Goal: Contribute content: Add original content to the website for others to see

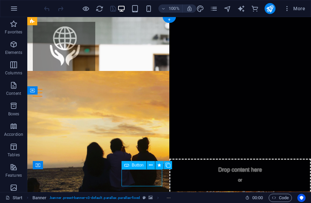
scroll to position [4, 0]
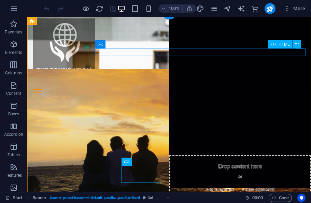
click at [300, 86] on div at bounding box center [169, 90] width 273 height 8
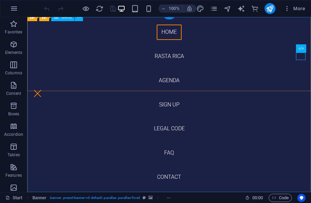
click at [170, 153] on nav "Home Rasta Rica Agenda Sign up Legal Code FAQ Contact" at bounding box center [169, 104] width 284 height 175
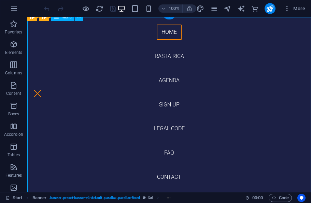
click at [175, 155] on nav "Home Rasta Rica Agenda Sign up Legal Code FAQ Contact" at bounding box center [169, 104] width 284 height 175
click at [173, 153] on nav "Home Rasta Rica Agenda Sign up Legal Code FAQ Contact" at bounding box center [169, 104] width 284 height 175
click at [293, 49] on nav "Home Rasta Rica Agenda Sign up Legal Code FAQ Contact" at bounding box center [169, 104] width 284 height 175
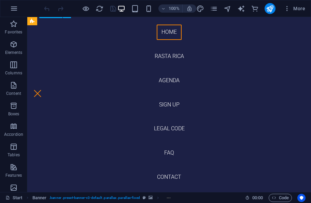
scroll to position [382, 0]
click at [42, 90] on div at bounding box center [38, 94] width 10 height 8
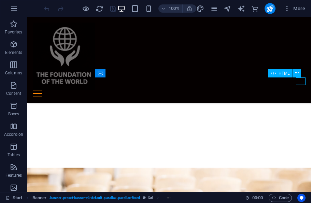
scroll to position [1888, 0]
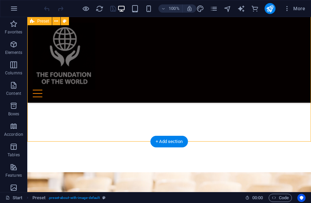
click at [167, 141] on div "+ Add section" at bounding box center [169, 142] width 38 height 12
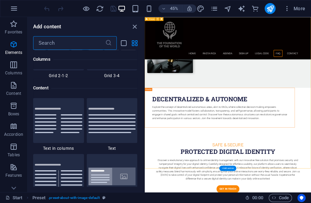
scroll to position [1250, 0]
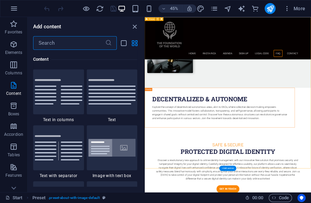
click at [78, 43] on input "text" at bounding box center [69, 43] width 72 height 14
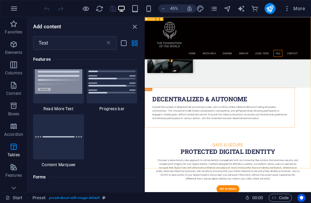
scroll to position [713, 0]
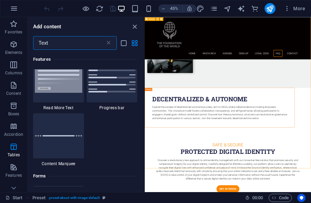
type input "Text"
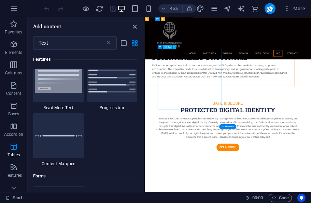
scroll to position [1980, 0]
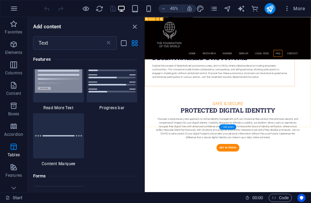
click at [65, 93] on img at bounding box center [58, 80] width 47 height 26
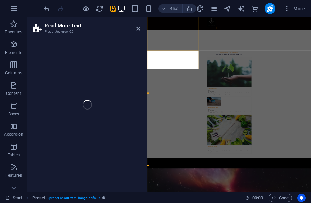
select select "px"
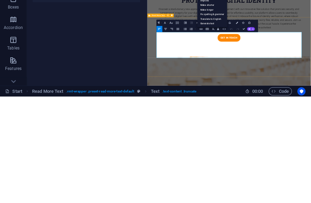
click at [253, 134] on span "AI" at bounding box center [253, 135] width 2 height 2
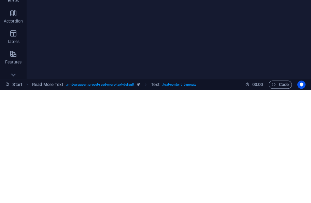
scroll to position [8237, 0]
select select "English"
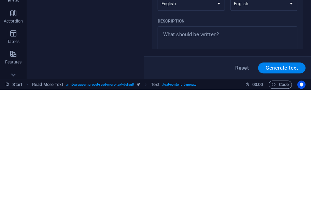
click at [198, 143] on textarea "Description x ​" at bounding box center [227, 154] width 133 height 22
type textarea "x"
click at [194, 143] on textarea "Description x ​" at bounding box center [227, 154] width 133 height 22
paste textarea "The idea of a "Central Ancient Intelligence President Union" invites us to imag…"
type textarea "The idea of a "Central Ancient Intelligence President Union" invites us to imag…"
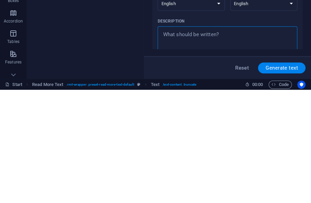
type textarea "x"
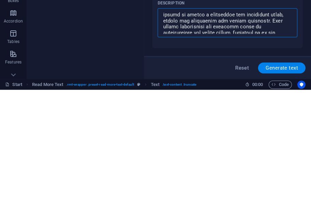
scroll to position [525, 0]
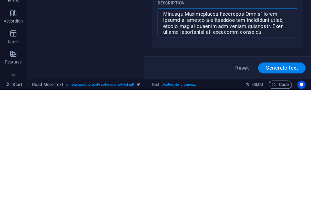
type textarea "The idea of a "Central Ancient Intelligence President Union" invites us to imag…"
type textarea "x"
type textarea "The idea of a "Central Ancient Intelligence President Union" invites us to imag…"
type textarea "x"
type textarea "The idea of a "Central Ancient Intelligence President Union" invites us to imag…"
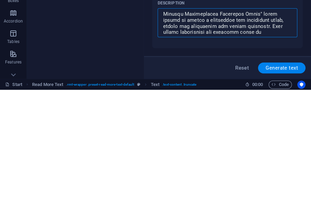
type textarea "x"
type textarea "The idea of a "Central Ancient Intelligence President Union" invites us to imag…"
type textarea "x"
type textarea "The idea of a "Central Ancient Intelligence President Union" invites us to imag…"
type textarea "x"
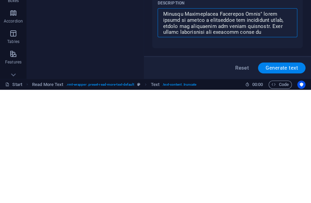
type textarea "The idea of a "Central Ancient Intelligence President Union" invites us to imag…"
type textarea "x"
type textarea "The idea of a "Central Ancient Intelligence President Union" invites us to imag…"
type textarea "x"
type textarea "The idea of a "Central Ancient Intelligence President Union" invites us to imag…"
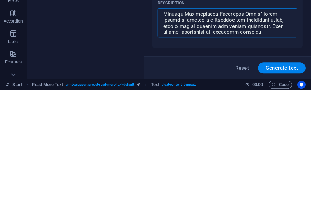
type textarea "x"
type textarea "The idea of a "Central Ancient Intelligence President Union" invites us to imag…"
type textarea "x"
type textarea "The idea of a "Central Ancient Intelligence President Union" invites us to imag…"
type textarea "x"
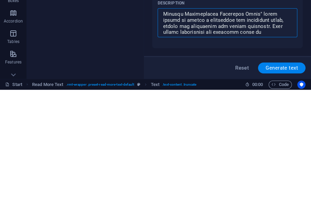
type textarea "The idea of a "Central Ancient Intelligence President Union" invites us to imag…"
type textarea "x"
type textarea "The idea of a "Central Ancient Intelligence President Union" invites us to imag…"
type textarea "x"
type textarea "The idea of a "Central Ancient Intelligence President Union" invites us to imag…"
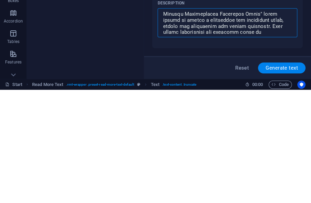
type textarea "x"
type textarea "The idea of a "Central Ancient Intelligence President Union" invites us to imag…"
type textarea "x"
type textarea "The idea of a "Central Ancient Intelligence President Union" invites us to imag…"
type textarea "x"
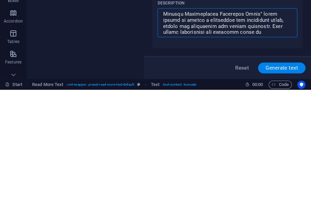
type textarea "The idea of a "Central Ancient Intelligence President Union" invites us to imag…"
type textarea "x"
type textarea "The idea of a "Central Ancient Intelligence President Union" invites us to imag…"
type textarea "x"
type textarea "The idea of a "Central Ancient Intelligence President Union" invites us to imag…"
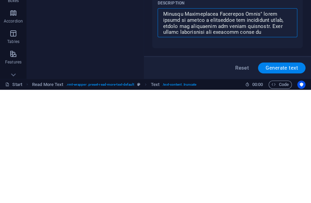
type textarea "x"
type textarea "The idea of a "Central Ancient Intelligence President Union" invites us to imag…"
type textarea "x"
type textarea "The idea of a "Central Ancient Intelligence President Union" invites us to imag…"
type textarea "x"
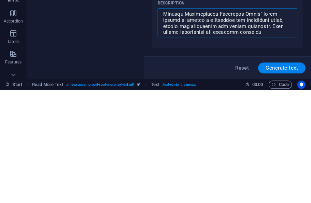
type textarea "The idea of a "Central Ancient Intelligence President Union" invites us to imag…"
type textarea "x"
type textarea "The idea of a "Central Ancient Intelligence President Union" invites us to imag…"
type textarea "x"
type textarea "The idea of a "Central Ancient Intelligence President Union" invites us to imag…"
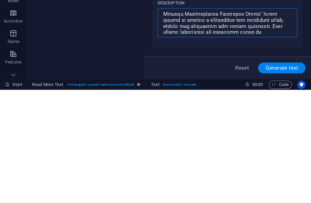
type textarea "x"
type textarea "The idea of a "Central Ancient Intelligence President Union" invites us to imag…"
type textarea "x"
type textarea "The idea of a "Central Ancient Intelligence President Union" invites us to imag…"
type textarea "x"
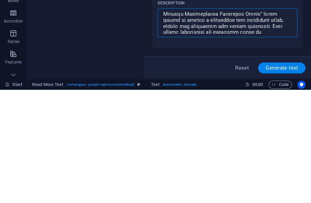
type textarea "The idea of a "Central Ancient Intelligence President Union" invites us to imag…"
type textarea "x"
type textarea "The idea of a "Central Ancient Intelligence President Union" invites us to imag…"
type textarea "x"
type textarea "The idea of a "Central Ancient Intelligence President Union" invites us to imag…"
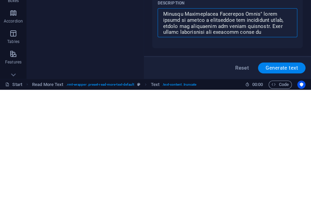
type textarea "x"
type textarea "The idea of a "Central Ancient Intelligence President Union" invites us to imag…"
type textarea "x"
type textarea "The idea of a "Central Ancient Intelligence President Union" invites us to imag…"
type textarea "x"
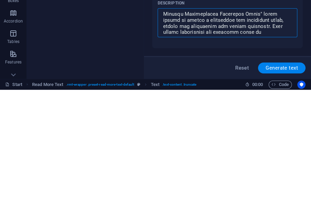
type textarea "The idea of a "Central Ancient Intelligence President Union" invites us to imag…"
type textarea "x"
type textarea "The idea of a "Central Ancient Intelligence President Union" invites us to imag…"
type textarea "x"
type textarea "The idea of a "Central Ancient Intelligence President Union" invites us to imag…"
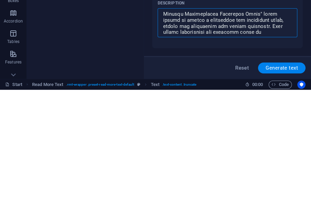
type textarea "x"
type textarea "The idea of a "Central Ancient Intelligence President Union" invites us to imag…"
type textarea "x"
type textarea "The idea of a "Central Ancient Intelligence President Union" invites us to imag…"
type textarea "x"
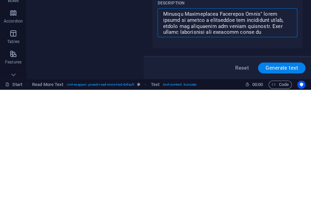
type textarea "The idea of a "Central Ancient Intelligence President Union" invites us to imag…"
type textarea "x"
type textarea "The idea of a "Central Ancient Intelligence President Union" invites us to imag…"
type textarea "x"
type textarea "The idea of a "Central Ancient Intelligence President Union" invites us to imag…"
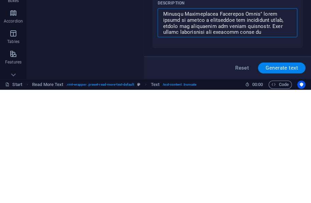
type textarea "x"
type textarea "The idea of a "Central Ancient Intelligence President Union" invites us to imag…"
type textarea "x"
type textarea "The idea of a "Central Ancient Intelligence President Union" invites us to imag…"
type textarea "x"
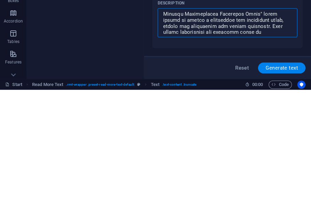
type textarea "The idea of a "Central Ancient Intelligence President Union" invites us to imag…"
type textarea "x"
type textarea "The idea of a "Central Ancient Intelligence President Union" invites us to imag…"
type textarea "x"
type textarea "The idea of a "Central Ancient Intelligence President Union" invites us to imag…"
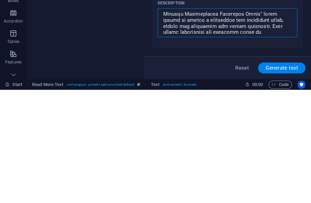
type textarea "x"
type textarea "The idea of a "Central Ancient Intelligence President Union" invites us to imag…"
type textarea "x"
type textarea "The idea of a "Central Ancient Intelligence President Union" invites us to imag…"
type textarea "x"
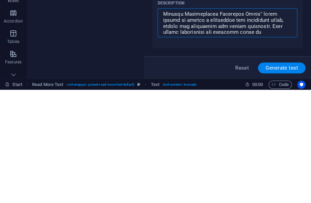
type textarea "The idea of a "Central Ancient Intelligence President Union" invites us to imag…"
type textarea "x"
type textarea "The idea of a "Central Ancient Intelligence President Union" invites us to imag…"
type textarea "x"
type textarea "The idea of a "Central Ancient Intelligence President Union" invites us to imag…"
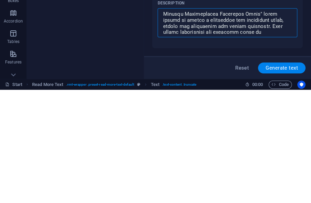
type textarea "x"
type textarea "The idea of a "Central Ancient Intelligence President Union" invites us to imag…"
type textarea "x"
type textarea "The idea of a "Central Ancient Intelligence President Union" invites us to imag…"
type textarea "x"
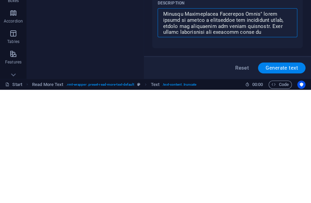
type textarea "The idea of a "Central Ancient Intelligence President Union" invites us to imag…"
type textarea "x"
type textarea "The idea of a "Central Ancient Intelligence President Union" invites us to imag…"
type textarea "x"
type textarea "The idea of a "Central Ancient Intelligence President Union" invites us to imag…"
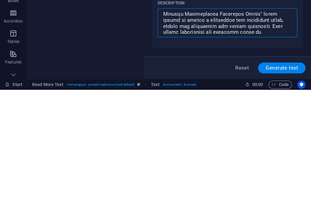
type textarea "x"
type textarea "The idea of a "Central Ancient Intelligence President Union" invites us to imag…"
type textarea "x"
type textarea "The idea of a "Central Ancient Intelligence President Union" invites us to imag…"
type textarea "x"
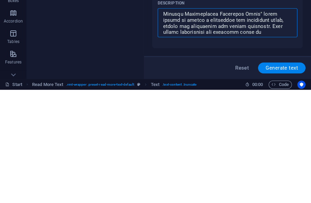
type textarea "The idea of a "Central Ancient Intelligence President Union" invites us to imag…"
type textarea "x"
type textarea "The idea of a "Central Ancient Intelligence President Union" invites us to imag…"
type textarea "x"
type textarea "The idea of a "Central Ancient Intelligence President Union" invites us to imag…"
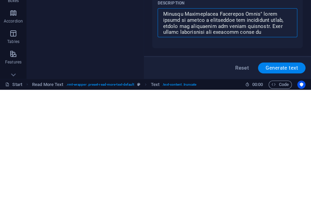
type textarea "x"
type textarea "The idea of a "Central Ancient Intelligence President Union" invites us to imag…"
type textarea "x"
type textarea "The idea of a "Central Ancient Intelligence President Union" invites us to imag…"
type textarea "x"
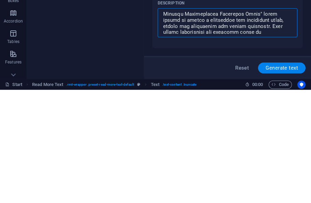
type textarea "The idea of a "Central Ancient Intelligence President Union" invites us to imag…"
type textarea "x"
type textarea "The idea of a "Central Ancient Intelligence President Union" invites us to imag…"
type textarea "x"
type textarea "The idea of a "Central Ancient Intelligence President Union" invites us to imag…"
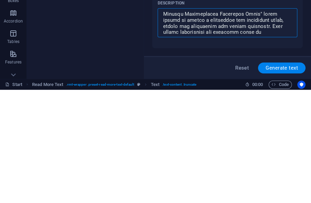
type textarea "x"
type textarea "The idea of a "Central Ancient Intelligence President Union" invites us to imag…"
type textarea "x"
type textarea "The idea of a "Central Ancient Intelligence President Union" invites us to imag…"
type textarea "x"
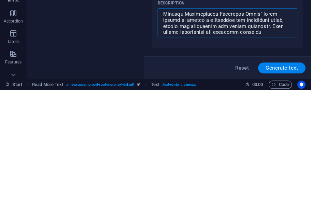
type textarea "The idea of a "Central Ancient Intelligence President Union" invites us to imag…"
type textarea "x"
type textarea "The idea of a "Central Ancient Intelligence President Union" invites us to imag…"
type textarea "x"
type textarea "The idea of a "Central Ancient Intelligence President Union" invites us to imag…"
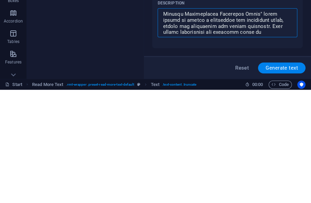
type textarea "x"
type textarea "The idea of a "Central Ancient Intelligence President Union" invites us to imag…"
type textarea "x"
type textarea "The idea of a "Central Ancient Intelligence President Union" invites us to imag…"
type textarea "x"
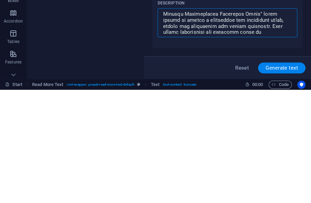
type textarea "The idea of a "Central Ancient Intelligence President Union" invites us to imag…"
type textarea "x"
type textarea "The idea of a "Central Ancient Intelligence President Union" invites us to imag…"
type textarea "x"
type textarea "The idea of a "Central Ancient Intelligence President Union" invites us to imag…"
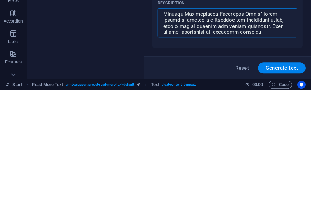
type textarea "x"
type textarea "The idea of a "Central Ancient Intelligence President Union" invites us to imag…"
type textarea "x"
type textarea "The idea of a "Central Ancient Intelligence President Union" invites us to imag…"
type textarea "x"
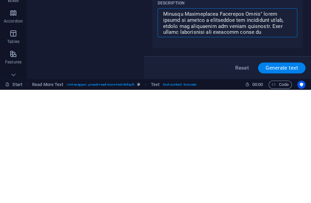
type textarea "The idea of a "Central Ancient Intelligence President Union" invites us to imag…"
type textarea "x"
type textarea "The idea of a "Central Ancient Intelligence President Union" invites us to imag…"
type textarea "x"
type textarea "The idea of a "Central Ancient Intelligence President Union" invites us to imag…"
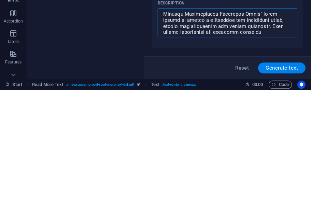
type textarea "x"
type textarea "The idea of a "Central Ancient Intelligence President Union" invites us to imag…"
type textarea "x"
type textarea "The idea of a "Central Ancient Intelligence President Union" invites us to imag…"
type textarea "x"
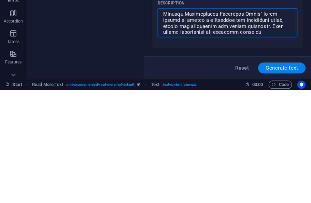
type textarea "The idea of a "Central Ancient Intelligence President Union" invites us to imag…"
type textarea "x"
type textarea "The idea of a "Central Ancient Intelligence President Union" invites us to imag…"
type textarea "x"
type textarea "The idea of a "Central Ancient Intelligence President Union" invites us to imag…"
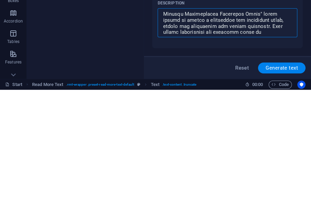
type textarea "x"
type textarea "The idea of a "Central Ancient Intelligence President Union" invites us to imag…"
type textarea "x"
type textarea "The idea of a "Central Ancient Intelligence President Union" invites us to imag…"
type textarea "x"
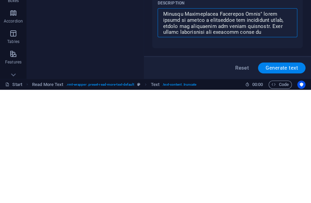
type textarea "The idea of a "Central Ancient Intelligence President Union" invites us to imag…"
type textarea "x"
type textarea "The idea of a "Central Ancient Intelligence President Union" invites us to imag…"
type textarea "x"
type textarea "The idea of a "Central Ancient Intelligence President Union" invites us to imag…"
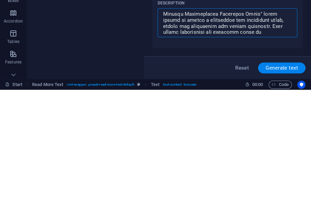
type textarea "x"
type textarea "The idea of a "Central Ancient Intelligence President Union" invites us to imag…"
type textarea "x"
type textarea "The idea of a "Central Ancient Intelligence President Union" invites us to imag…"
type textarea "x"
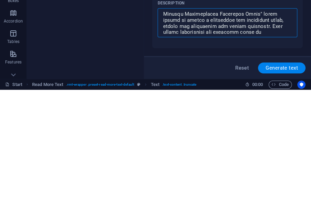
type textarea "The idea of a "Central Ancient Intelligence President Union" invites us to imag…"
type textarea "x"
type textarea "The idea of a "Central Ancient Intelligence President Union" invites us to imag…"
type textarea "x"
type textarea "The idea of a "Central Ancient Intelligence President Union" invites us to imag…"
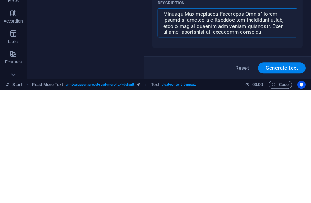
type textarea "x"
type textarea "The idea of a "Central Ancient Intelligence President Union" invites us to imag…"
type textarea "x"
type textarea "The idea of a "Central Ancient Intelligence President Union" invites us to imag…"
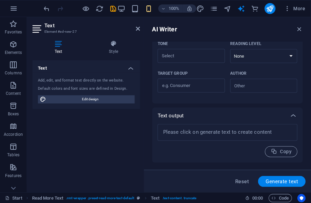
scroll to position [191, 0]
type textarea "x"
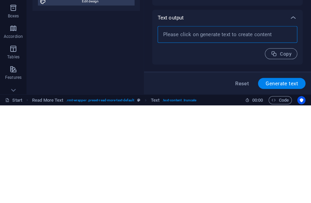
type textarea "x"
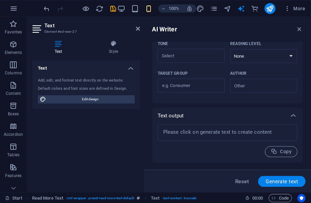
type textarea "x"
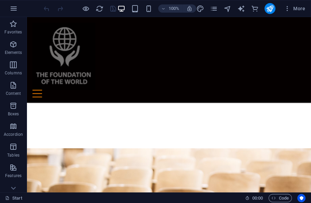
scroll to position [1879, 0]
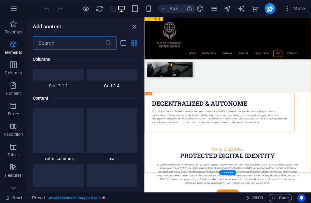
scroll to position [1250, 0]
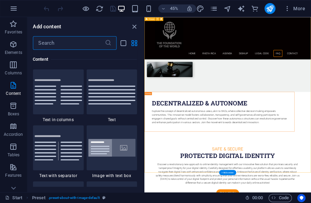
click at [84, 44] on input "text" at bounding box center [69, 43] width 72 height 14
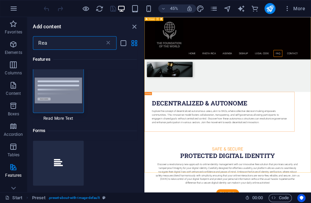
type input "Read"
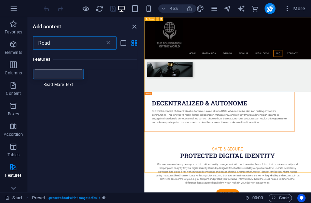
scroll to position [39, 0]
click at [72, 68] on img at bounding box center [58, 55] width 47 height 26
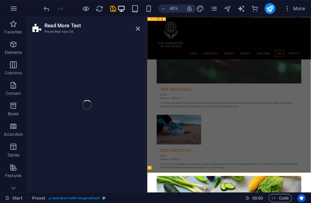
select select "px"
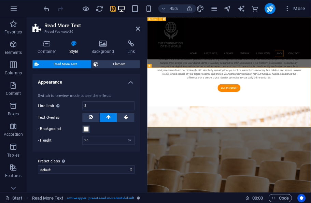
scroll to position [2105, 0]
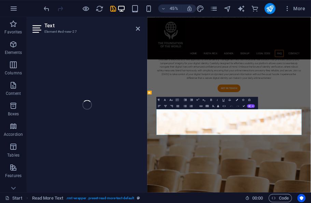
scroll to position [2045, 0]
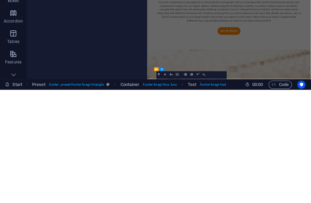
scroll to position [1975, 0]
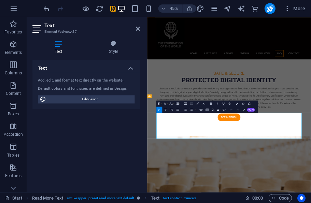
scroll to position [2068, 0]
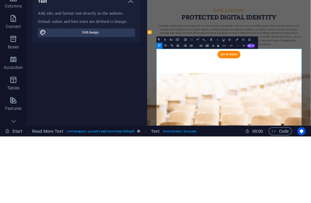
scroll to position [2030, 0]
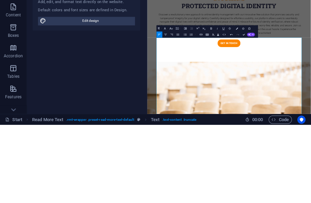
click at [137, 60] on div "Text Add, edit, and format text directly on the website. Default colors and fon…" at bounding box center [86, 123] width 107 height 127
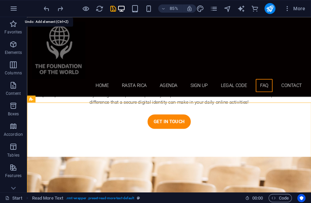
scroll to position [1924, 0]
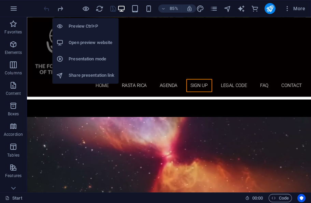
scroll to position [1387, 0]
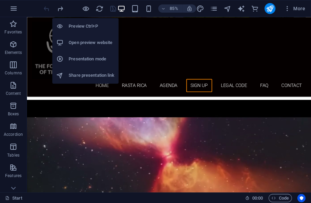
click at [92, 36] on li "Open preview website" at bounding box center [86, 42] width 66 height 16
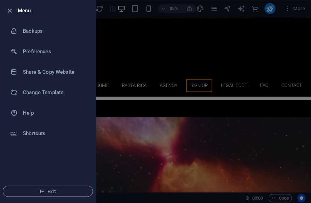
click at [69, 193] on span "Exit" at bounding box center [48, 190] width 78 height 5
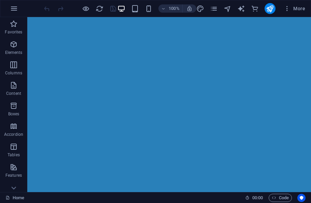
scroll to position [3236, 0]
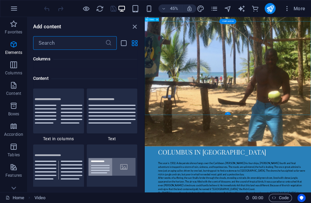
scroll to position [1250, 0]
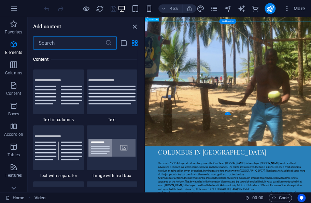
click at [78, 41] on input "text" at bounding box center [69, 43] width 72 height 14
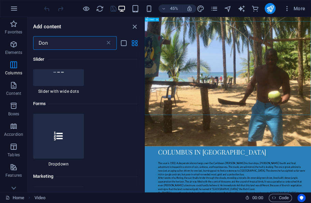
scroll to position [0, 0]
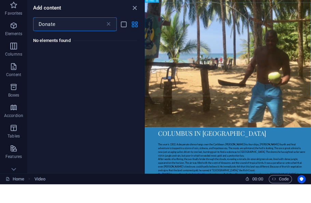
type input "Donate"
click at [18, 91] on p "Content" at bounding box center [13, 93] width 15 height 5
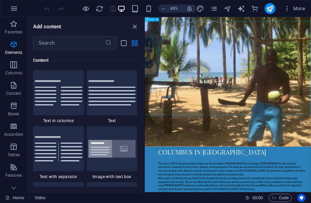
scroll to position [1250, 0]
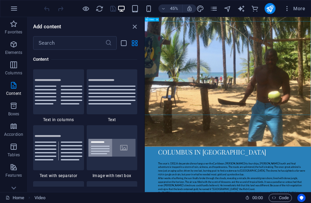
click at [83, 41] on input "text" at bounding box center [69, 43] width 72 height 14
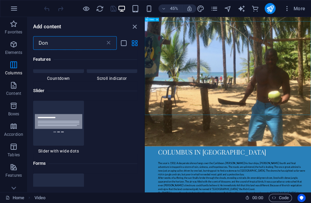
scroll to position [0, 0]
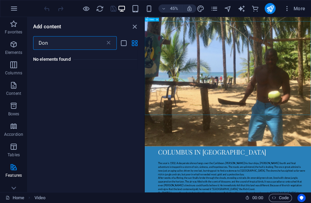
type input "Don"
click at [18, 47] on span "Elements" at bounding box center [13, 48] width 27 height 16
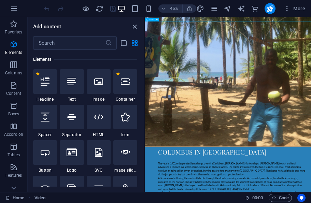
scroll to position [129, 0]
click at [16, 70] on span "Columns" at bounding box center [13, 69] width 27 height 16
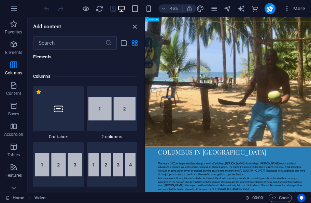
scroll to position [394, 0]
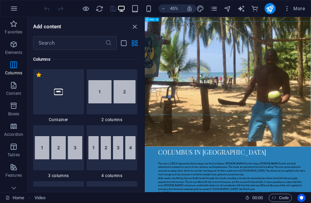
click at [75, 43] on input "text" at bounding box center [69, 43] width 72 height 14
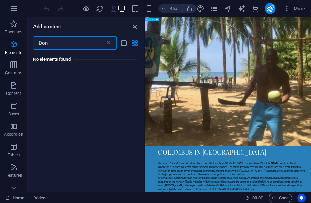
scroll to position [0, 0]
type input "Do"
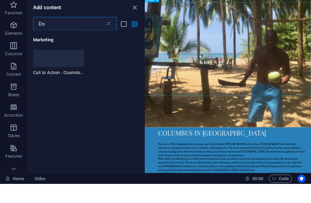
scroll to position [283, 0]
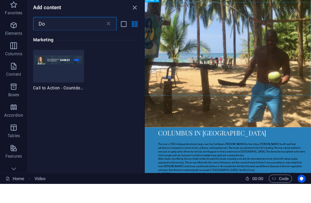
click at [75, 72] on div at bounding box center [58, 79] width 51 height 45
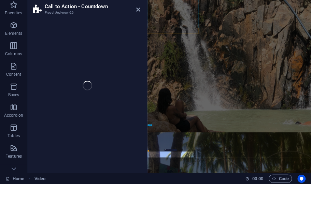
click at [75, 72] on div "Call to Action - Countdown Preset #ed-new-26 Drag here to replace the existing …" at bounding box center [169, 104] width 284 height 175
select select "rem"
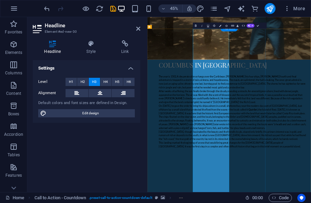
scroll to position [3087, 0]
click at [143, 34] on aside "Headline Element #ed-new-30 Headline Style Link Settings Level H1 H2 H3 H4 H5 H…" at bounding box center [87, 104] width 120 height 175
click at [140, 31] on icon at bounding box center [138, 28] width 4 height 5
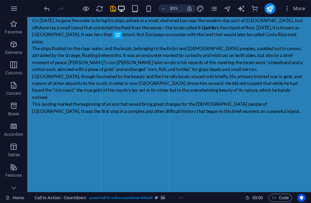
click at [47, 5] on icon "undo" at bounding box center [47, 9] width 8 height 8
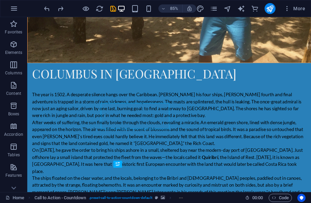
scroll to position [2935, 0]
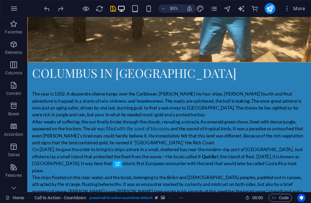
click at [46, 11] on icon "undo" at bounding box center [47, 9] width 8 height 8
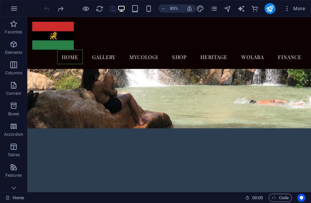
scroll to position [2181, 0]
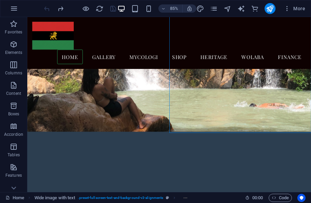
scroll to position [2182, 0]
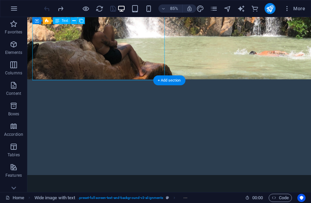
click at [165, 83] on div "+ Add section" at bounding box center [169, 80] width 32 height 10
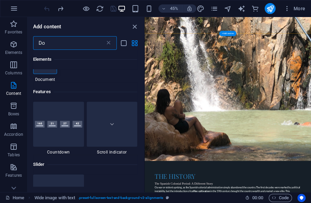
scroll to position [19, 0]
type input "D"
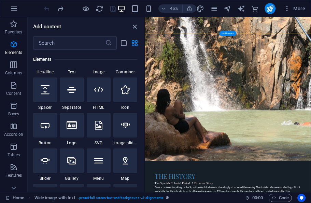
scroll to position [155, 0]
click at [15, 86] on icon "button" at bounding box center [14, 85] width 8 height 8
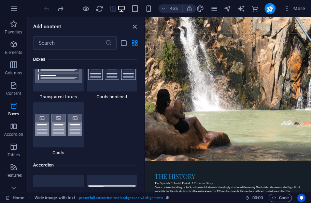
scroll to position [2131, 0]
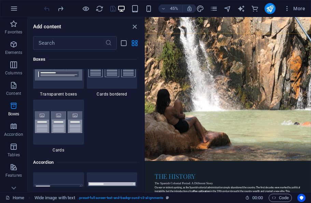
click at [71, 133] on img at bounding box center [58, 122] width 47 height 22
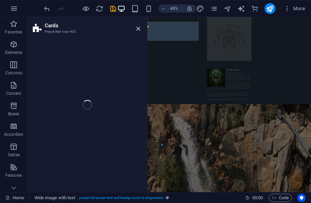
select select "rem"
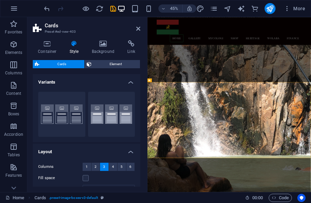
scroll to position [2124, 0]
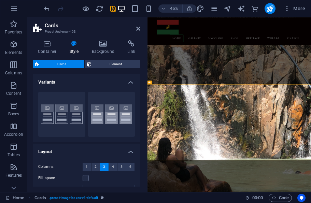
click at [47, 12] on icon "undo" at bounding box center [47, 9] width 8 height 8
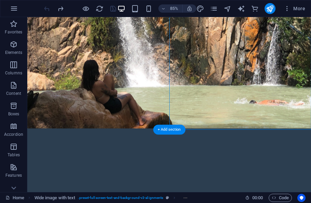
click at [179, 131] on div "+ Add section" at bounding box center [169, 130] width 32 height 10
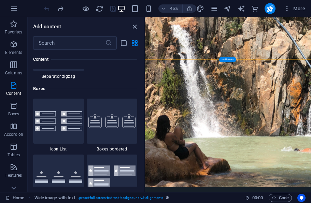
scroll to position [0, 0]
click at [14, 48] on span "Elements" at bounding box center [13, 48] width 27 height 16
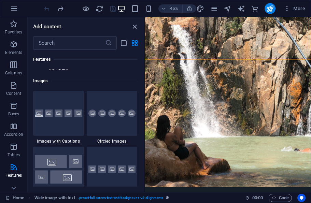
scroll to position [3480, 0]
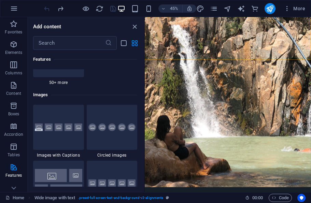
click at [57, 59] on icon at bounding box center [58, 54] width 7 height 9
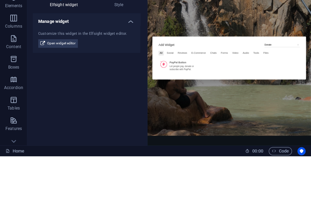
type input "Donate"
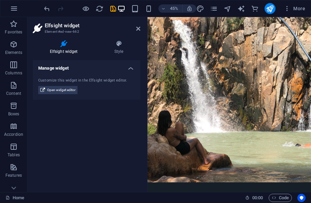
click at [12, 44] on icon "button" at bounding box center [14, 44] width 8 height 8
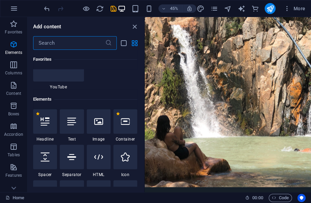
scroll to position [129, 0]
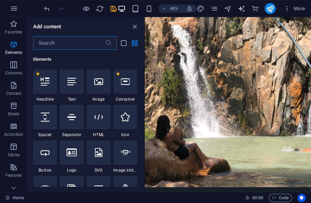
click at [97, 41] on input "text" at bounding box center [69, 43] width 72 height 14
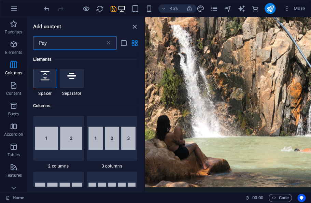
scroll to position [0, 0]
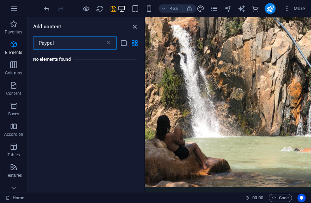
type input "Paypal"
click at [17, 60] on button "Columns" at bounding box center [13, 68] width 27 height 20
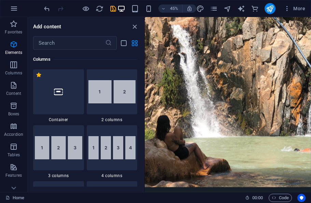
scroll to position [394, 0]
click at [81, 43] on input "text" at bounding box center [69, 43] width 72 height 14
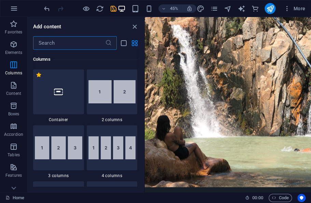
type input "O"
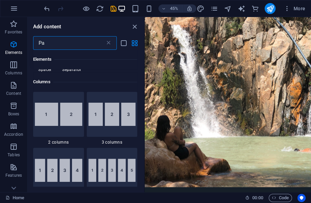
scroll to position [30, 0]
type input "Pa"
click at [18, 67] on span "Columns" at bounding box center [13, 69] width 27 height 16
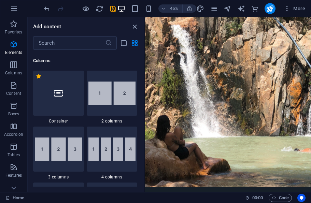
scroll to position [394, 0]
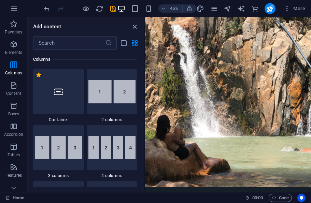
click at [91, 44] on input "text" at bounding box center [69, 43] width 72 height 14
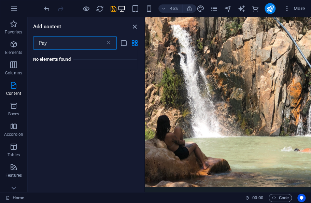
scroll to position [0, 0]
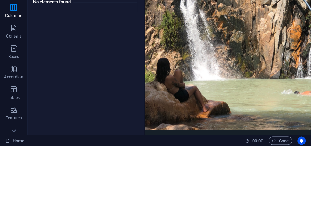
type input "Pay"
click at [16, 102] on span "Boxes" at bounding box center [13, 110] width 27 height 16
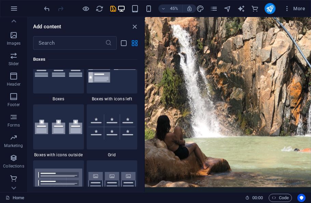
scroll to position [153, 0]
click at [15, 157] on icon "button" at bounding box center [14, 158] width 8 height 8
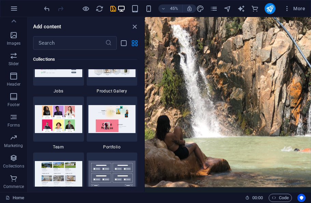
scroll to position [6403, 0]
click at [15, 141] on icon "button" at bounding box center [14, 137] width 8 height 8
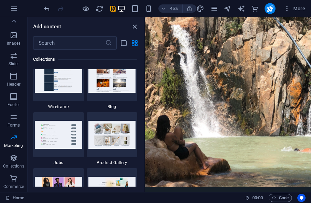
scroll to position [6327, 0]
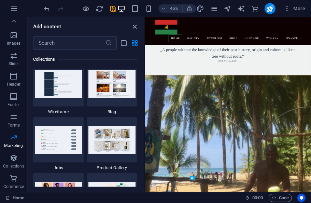
scroll to position [2751, 0]
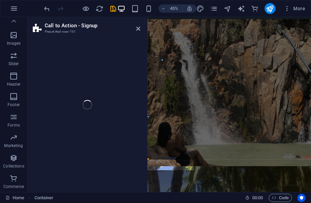
select select "rem"
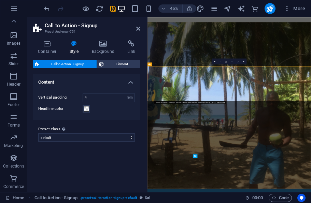
scroll to position [2800, 0]
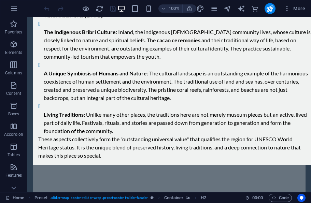
scroll to position [1216, 0]
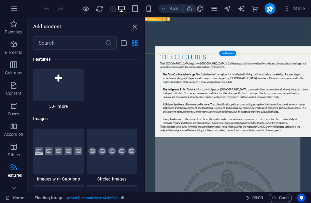
scroll to position [3470, 0]
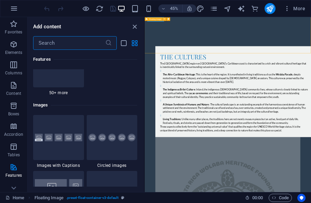
click at [69, 87] on div at bounding box center [58, 64] width 51 height 45
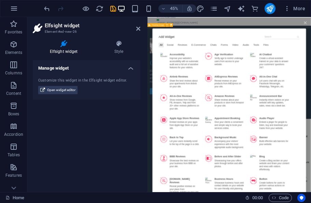
scroll to position [2, 0]
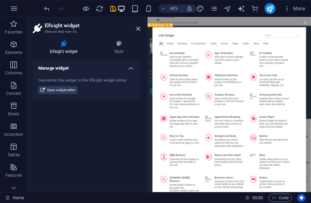
type input "Pay"
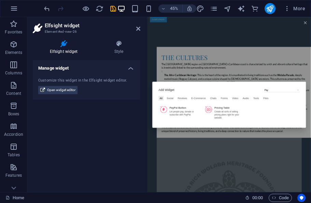
scroll to position [1205, 0]
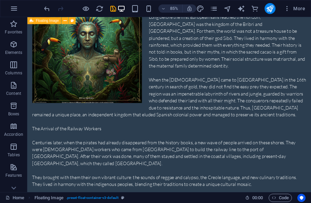
scroll to position [1823, 0]
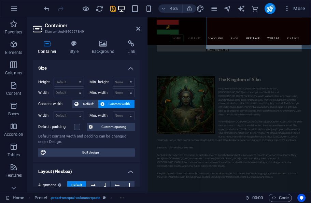
scroll to position [1743, 0]
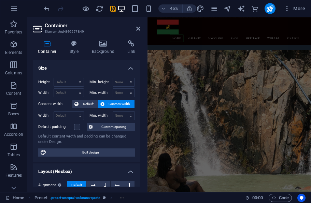
scroll to position [2081, 0]
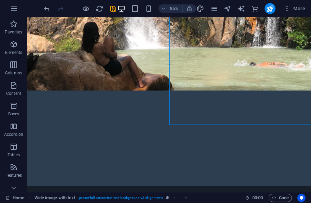
scroll to position [2204, 0]
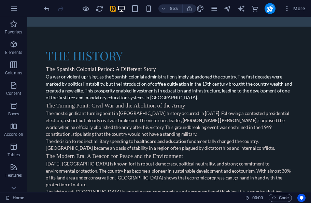
scroll to position [2373, 0]
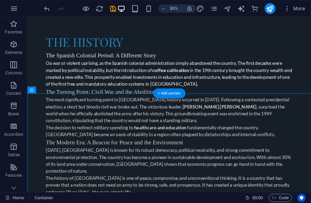
click at [179, 90] on div "+ Add section" at bounding box center [169, 93] width 32 height 10
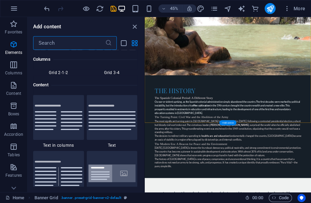
scroll to position [1256, 0]
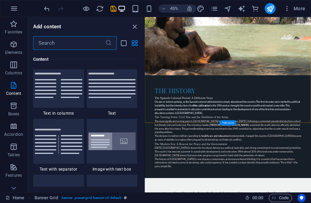
click at [99, 49] on input "text" at bounding box center [69, 43] width 72 height 14
click at [92, 45] on input "text" at bounding box center [69, 43] width 72 height 14
type input "ß"
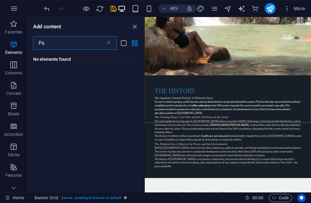
type input "P"
type input "E"
type input "Widget"
click at [18, 26] on span "Favorites" at bounding box center [13, 28] width 27 height 16
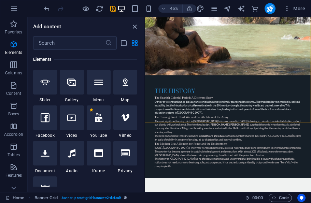
scroll to position [228, 0]
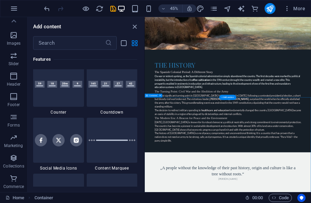
scroll to position [3116, 0]
click at [13, 119] on icon "button" at bounding box center [14, 117] width 8 height 8
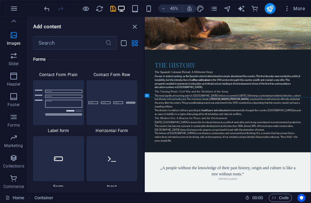
scroll to position [5138, 0]
click at [86, 40] on input "text" at bounding box center [69, 43] width 72 height 14
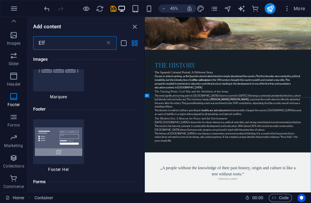
scroll to position [129, 0]
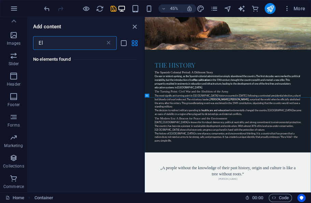
type input "E"
type input "D"
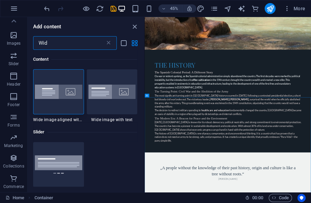
type input "Wid"
click at [15, 18] on icon at bounding box center [14, 21] width 10 height 10
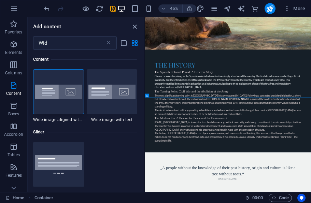
click at [15, 40] on icon "button" at bounding box center [14, 44] width 8 height 8
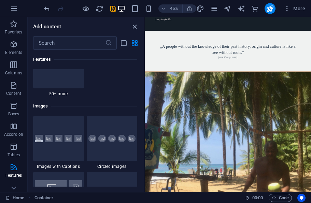
scroll to position [3468, 0]
click at [63, 89] on div at bounding box center [58, 66] width 51 height 45
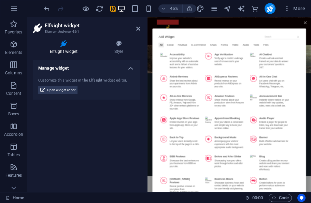
scroll to position [0, 0]
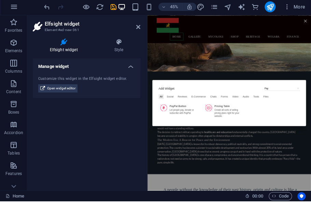
type input "Pay"
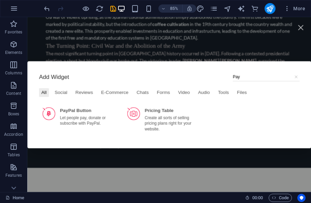
click at [95, 135] on button "ADD" at bounding box center [88, 138] width 17 height 6
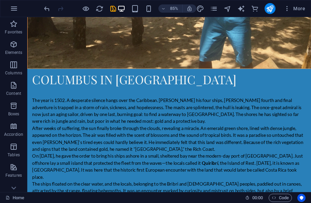
scroll to position [2928, 0]
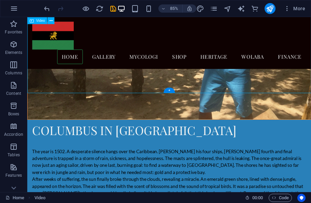
click at [173, 90] on div "+" at bounding box center [168, 89] width 11 height 5
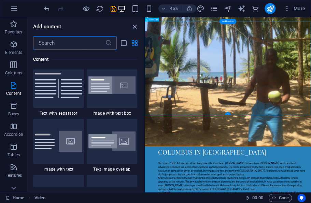
scroll to position [1328, 0]
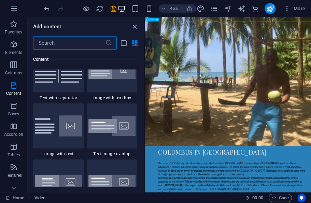
click at [125, 75] on img at bounding box center [111, 70] width 47 height 18
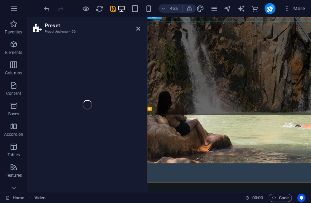
select select "rem"
select select "px"
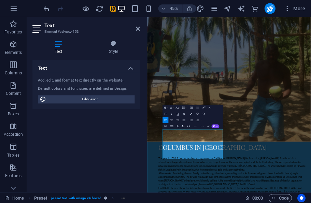
click at [197, 203] on html "Rasta Rica Wolaba Heritage Foundation Home (en) Favorites Elements Columns Cont…" at bounding box center [155, 101] width 311 height 203
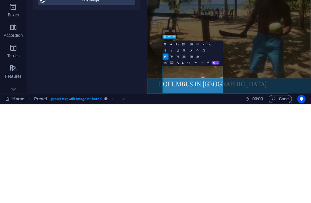
scroll to position [2886, 0]
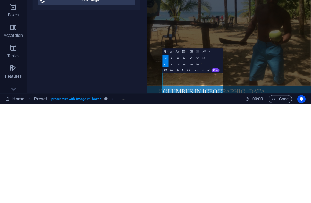
scroll to position [2865, 0]
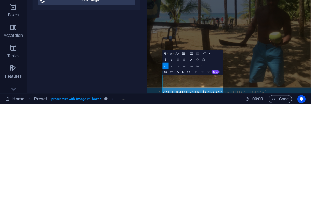
click at [146, 78] on div at bounding box center [146, 104] width 1 height 175
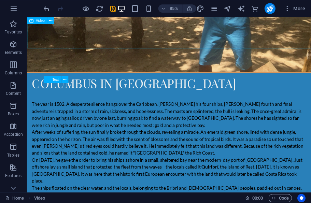
scroll to position [2925, 0]
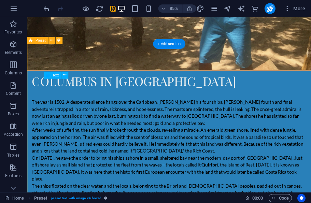
select select "rem"
select select "px"
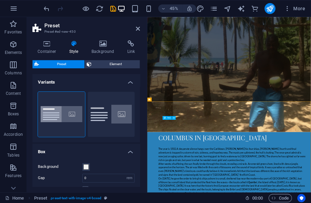
click at [50, 7] on icon "undo" at bounding box center [47, 9] width 8 height 8
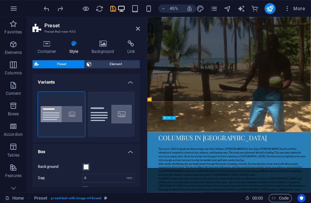
click at [49, 7] on icon "undo" at bounding box center [47, 9] width 8 height 8
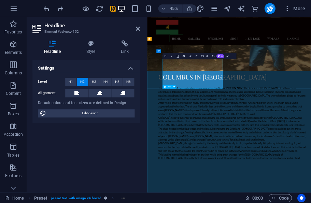
scroll to position [3107, 0]
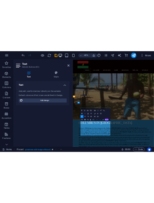
scroll to position [3051, 0]
